Goal: Navigation & Orientation: Find specific page/section

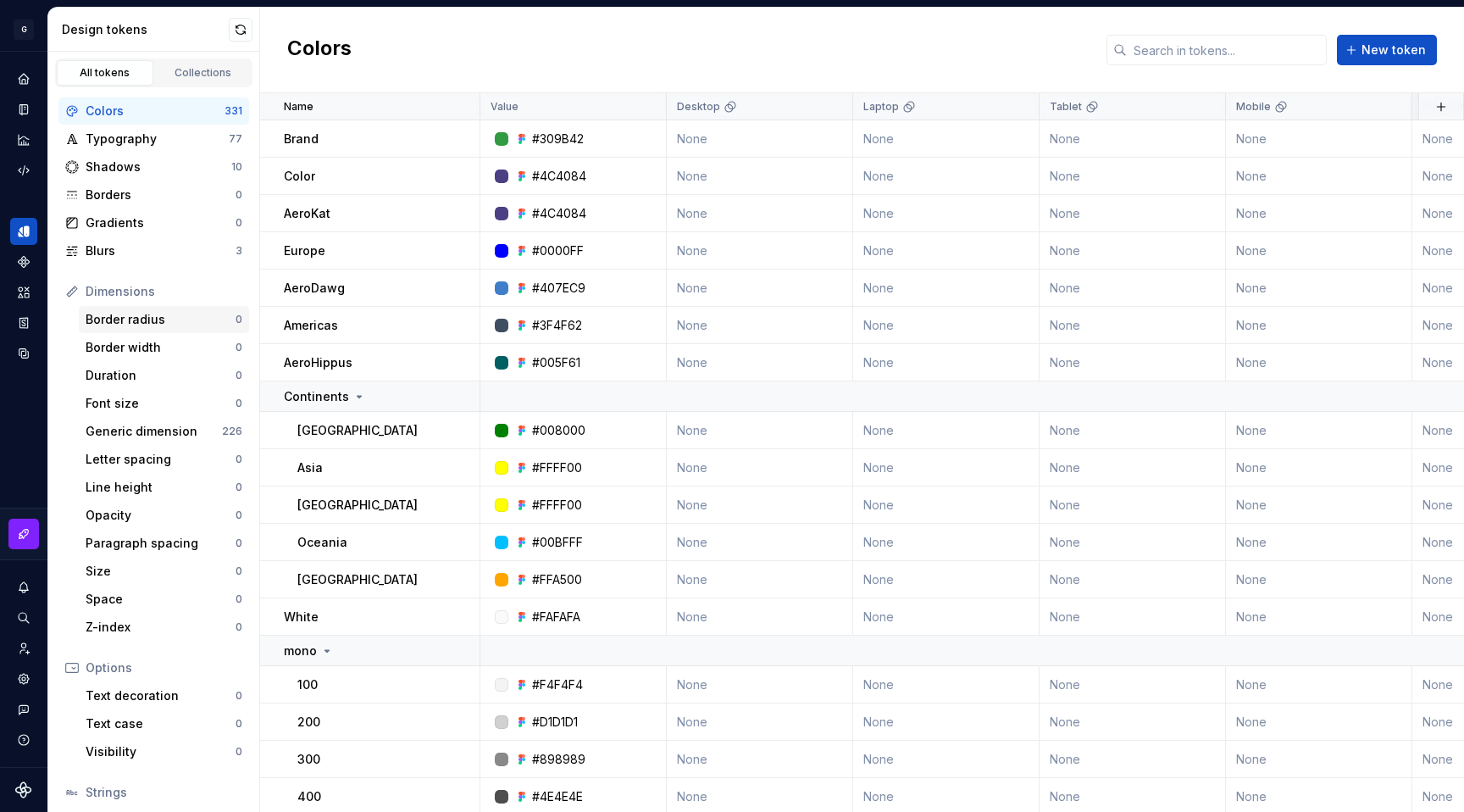
click at [126, 322] on div "Border radius" at bounding box center [160, 320] width 150 height 17
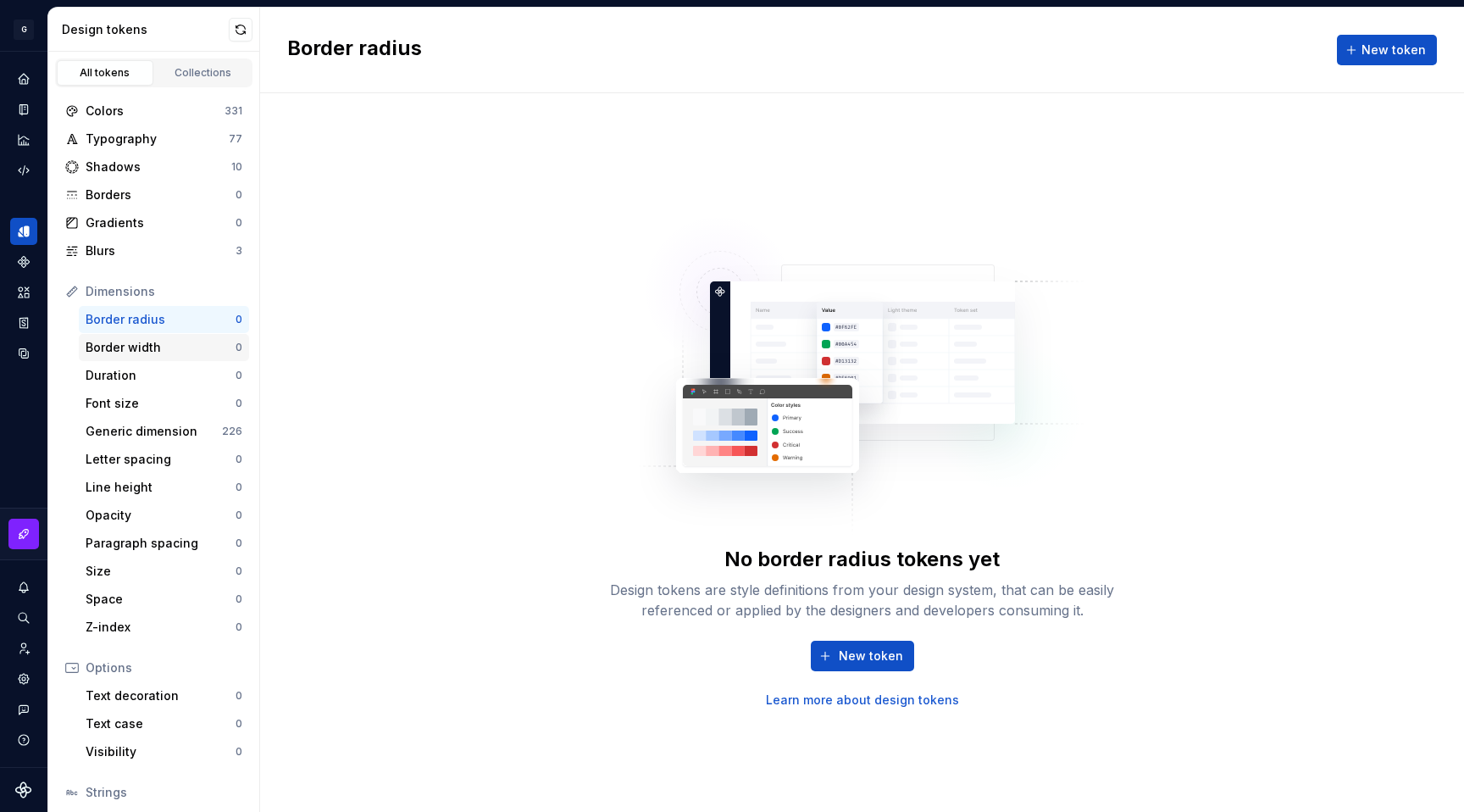
click at [130, 352] on div "Border width" at bounding box center [160, 348] width 150 height 17
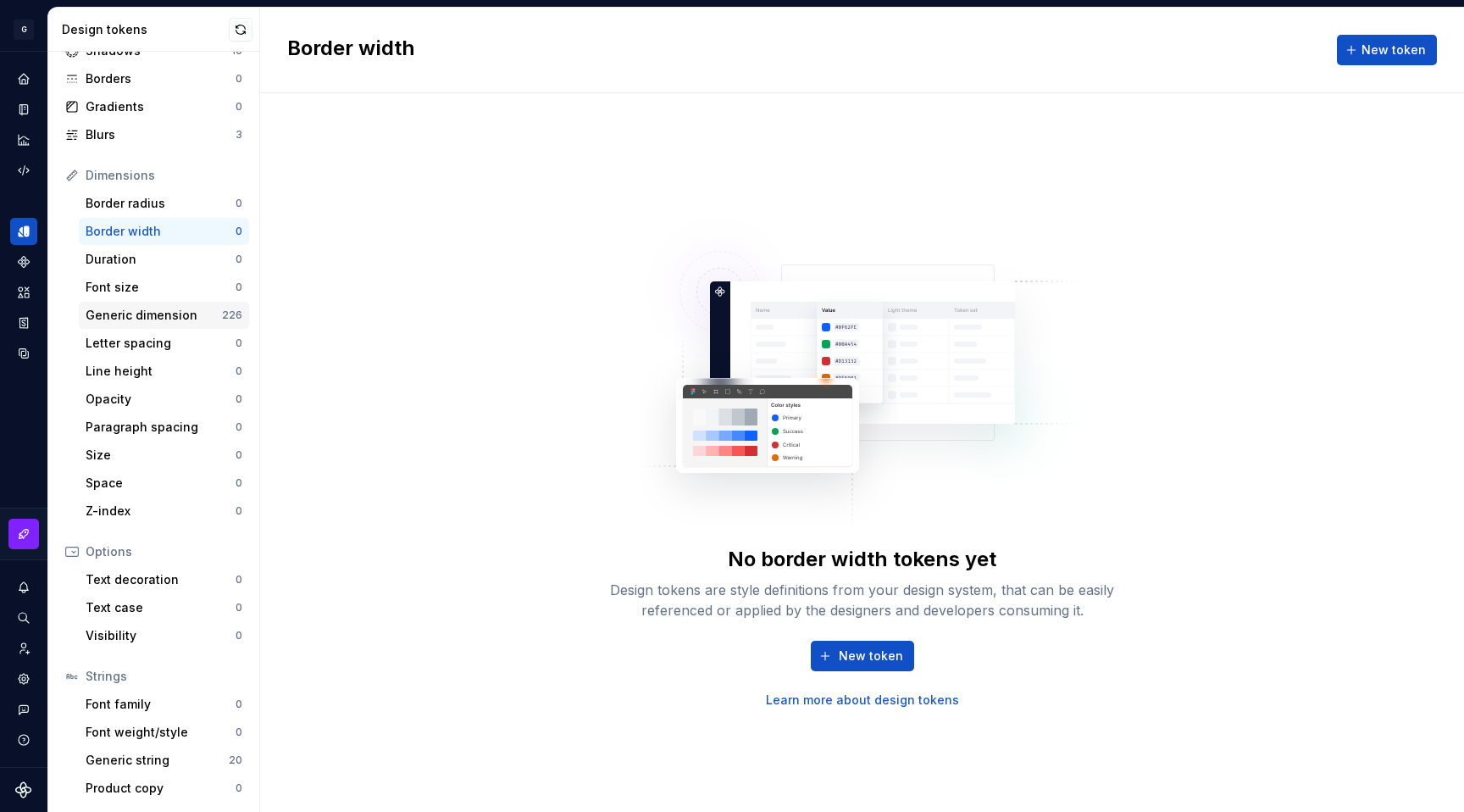
click at [145, 314] on div "Generic dimension" at bounding box center [154, 316] width 137 height 17
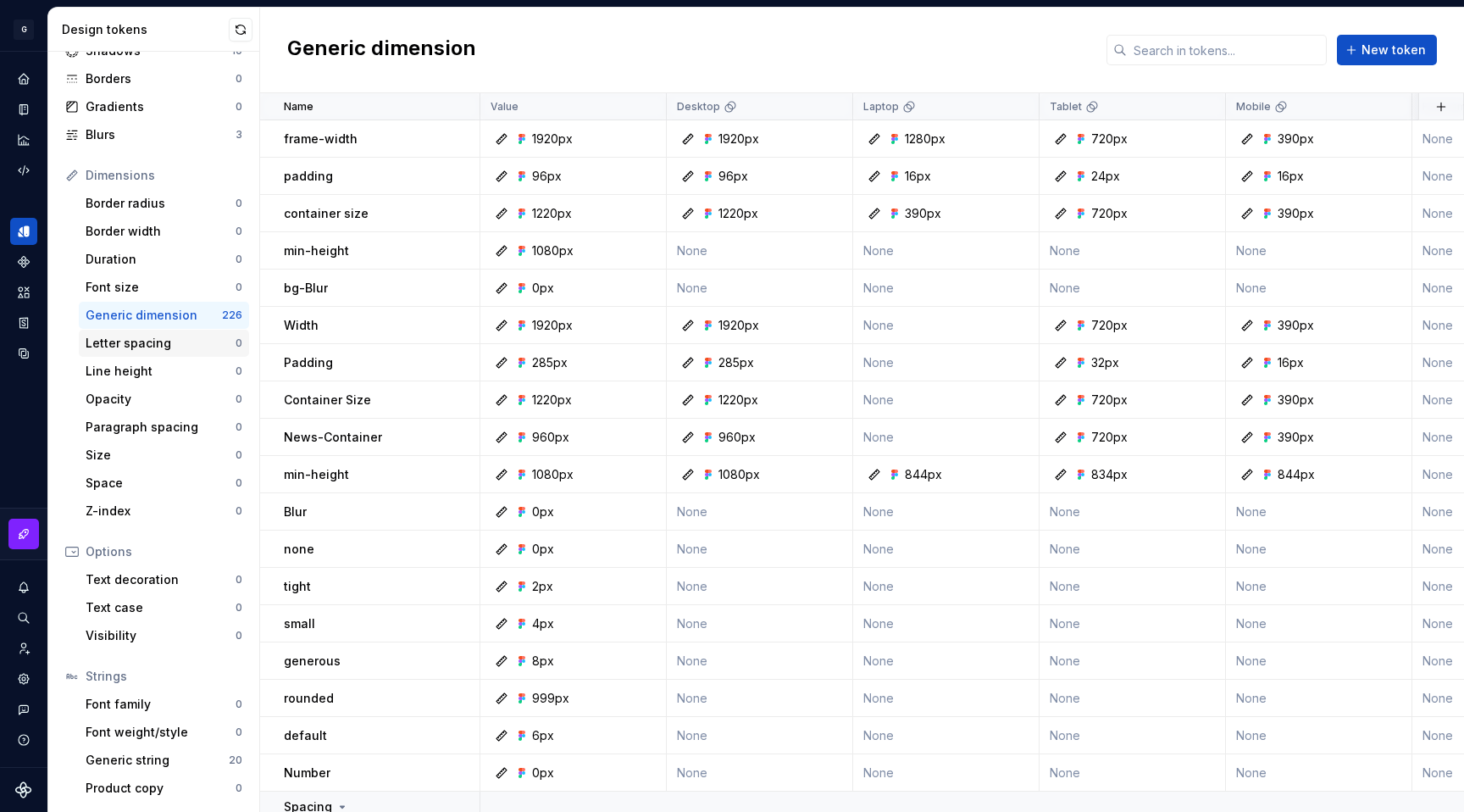
click at [142, 347] on div "Letter spacing" at bounding box center [160, 343] width 150 height 17
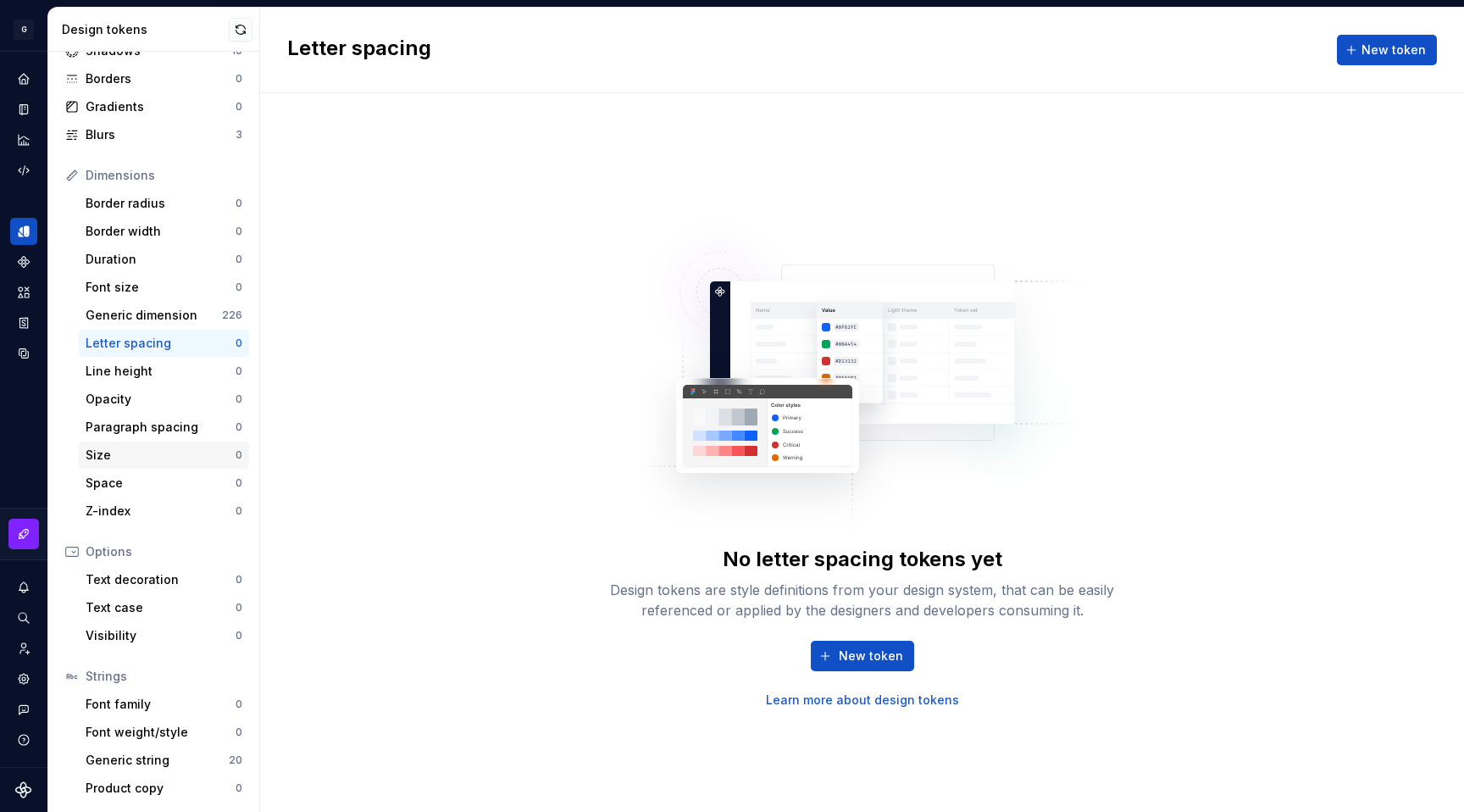
click at [132, 463] on div "Size" at bounding box center [160, 455] width 150 height 17
